Goal: Transaction & Acquisition: Purchase product/service

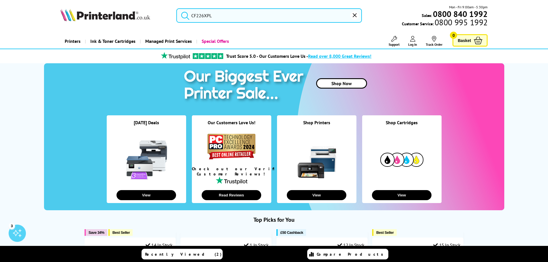
click at [268, 15] on input "CF226XPL" at bounding box center [269, 15] width 186 height 14
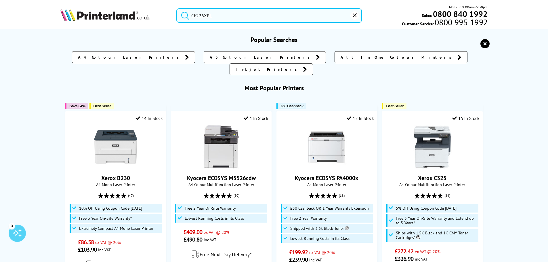
click at [177, 8] on button "submit" at bounding box center [184, 14] width 14 height 13
drag, startPoint x: 203, startPoint y: 20, endPoint x: 111, endPoint y: 30, distance: 92.5
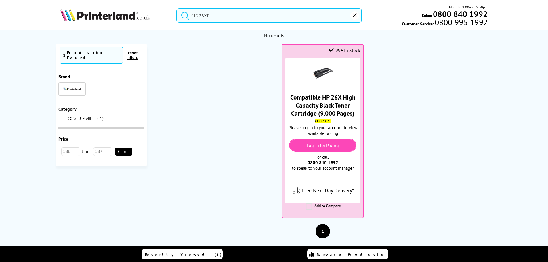
click at [177, 8] on button "submit" at bounding box center [184, 14] width 14 height 13
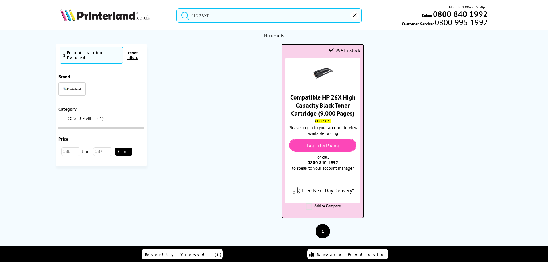
click at [331, 112] on link "Compatible HP 26X High Capacity Black Toner Cartridge (9,000 Pages)" at bounding box center [322, 105] width 65 height 24
drag, startPoint x: 316, startPoint y: 117, endPoint x: 351, endPoint y: 123, distance: 35.8
click at [351, 123] on div "Compatible HP 26X High Capacity Black Toner Cartridge (9,000 Pages) CF226XPL Pl…" at bounding box center [322, 119] width 74 height 122
drag, startPoint x: 322, startPoint y: 94, endPoint x: 334, endPoint y: 98, distance: 12.9
click at [334, 98] on link "Compatible HP 26X High Capacity Black Toner Cartridge (9,000 Pages)" at bounding box center [322, 105] width 65 height 24
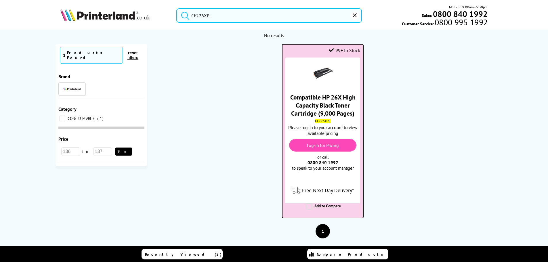
click at [339, 98] on link "Compatible HP 26X High Capacity Black Toner Cartridge (9,000 Pages)" at bounding box center [322, 105] width 65 height 24
drag, startPoint x: 342, startPoint y: 97, endPoint x: 321, endPoint y: 95, distance: 20.8
click at [321, 95] on link "Compatible HP 26X High Capacity Black Toner Cartridge (9,000 Pages)" at bounding box center [322, 105] width 65 height 24
